Goal: Navigation & Orientation: Find specific page/section

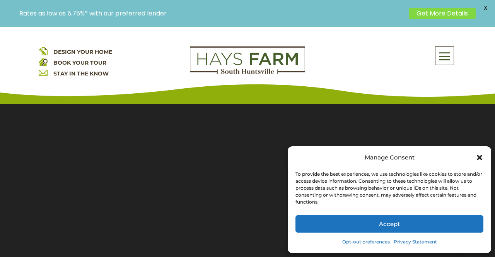
click at [480, 158] on icon "Close dialog" at bounding box center [479, 157] width 5 height 5
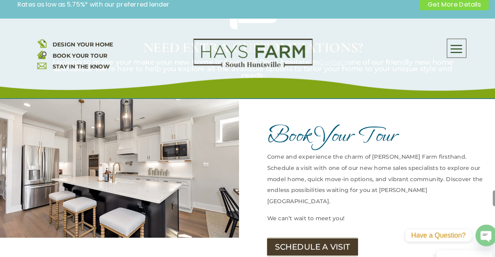
scroll to position [920, 0]
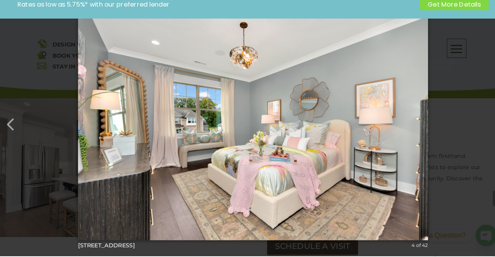
click at [457, 141] on div "× [STREET_ADDRESS]-82 4 of 42 Loading..." at bounding box center [247, 128] width 495 height 257
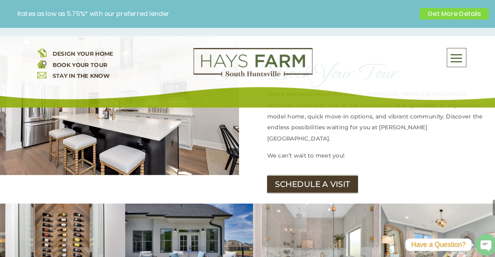
scroll to position [989, 0]
click at [50, 197] on img at bounding box center [62, 241] width 124 height 88
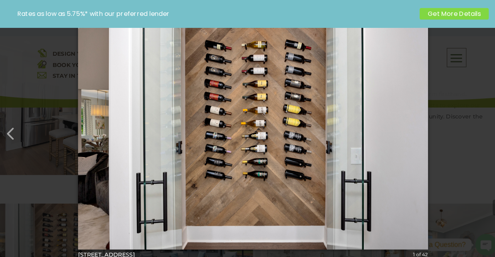
click at [466, 137] on div "× [STREET_ADDRESS]-27 1 of 42 Loading..." at bounding box center [247, 128] width 495 height 257
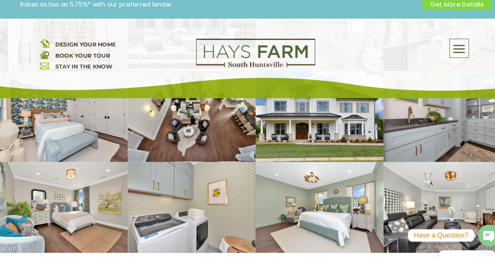
scroll to position [1197, 0]
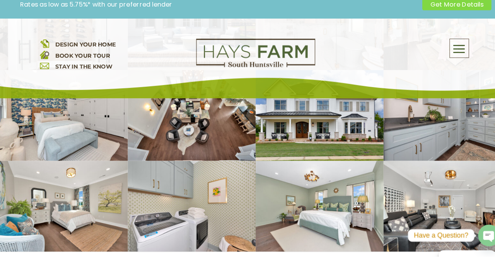
click at [446, 165] on img at bounding box center [433, 209] width 124 height 88
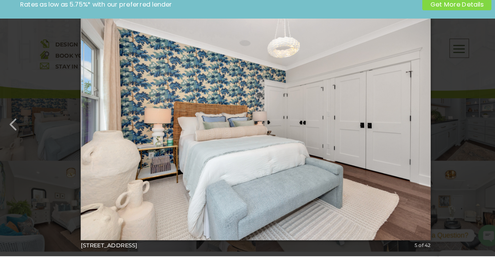
click at [446, 151] on div "× [STREET_ADDRESS]-81 5 of 42 Loading..." at bounding box center [247, 128] width 495 height 257
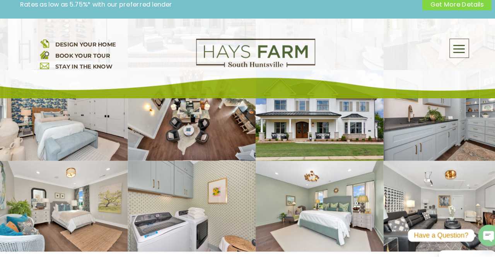
click at [14, 165] on img at bounding box center [62, 209] width 124 height 88
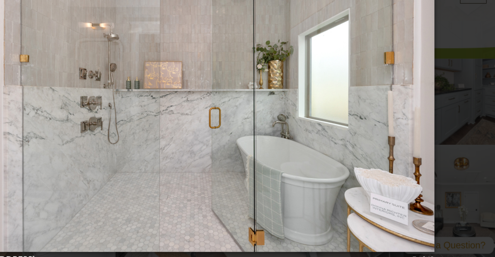
scroll to position [1196, 0]
